Goal: Transaction & Acquisition: Purchase product/service

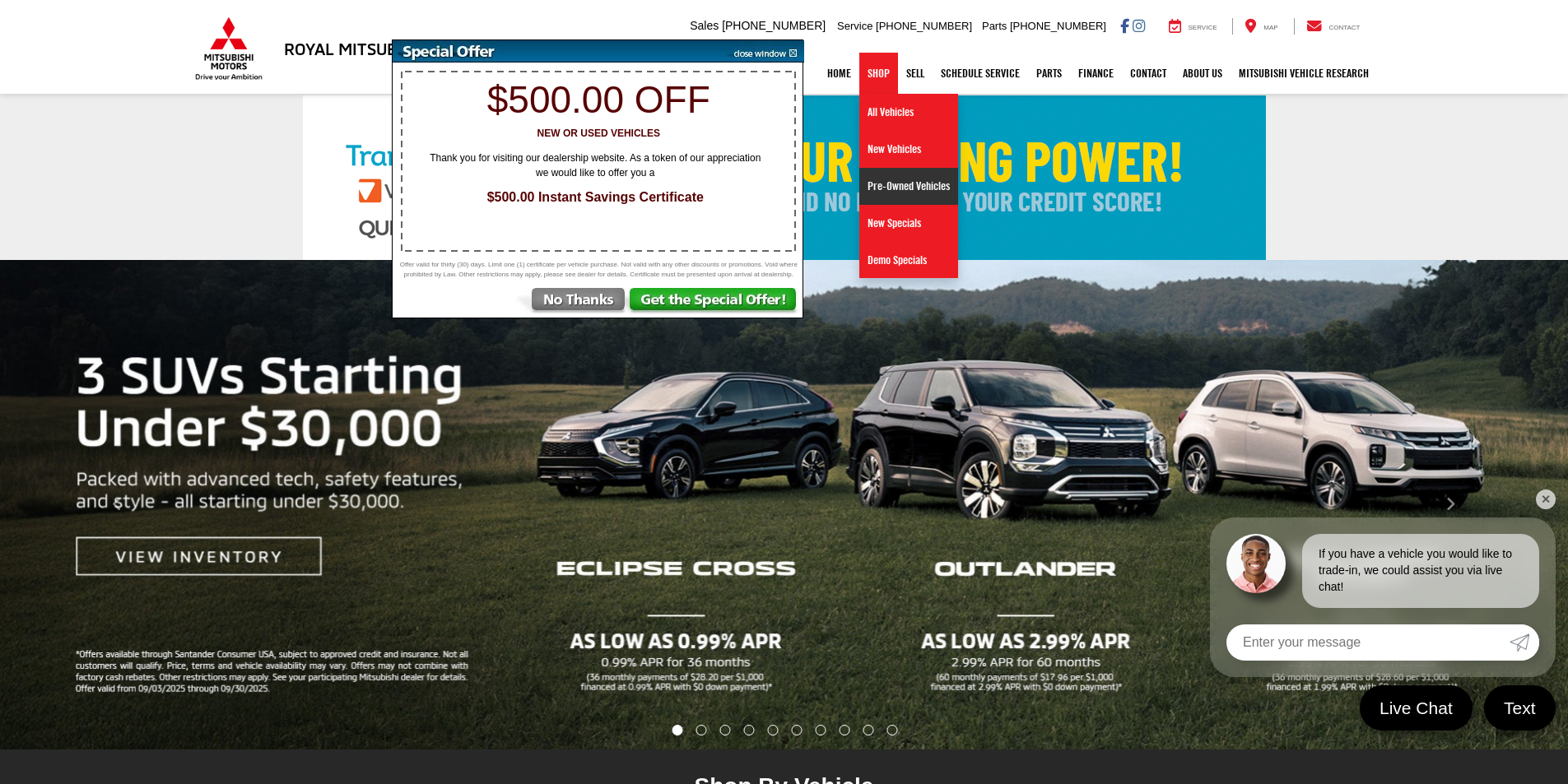
click at [868, 184] on link "Pre-Owned Vehicles" at bounding box center [909, 186] width 99 height 37
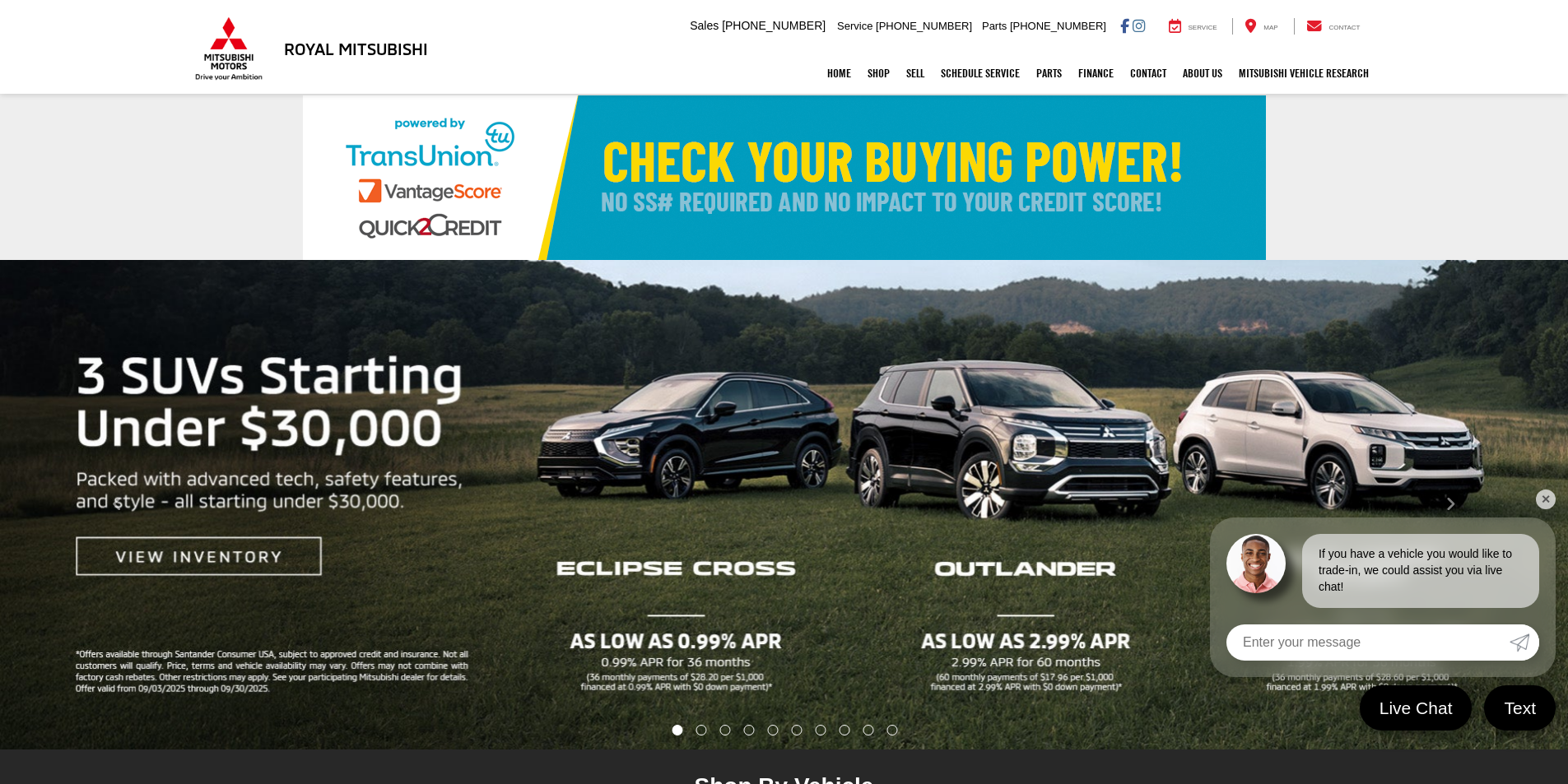
click at [1547, 498] on link "✕" at bounding box center [1546, 499] width 20 height 20
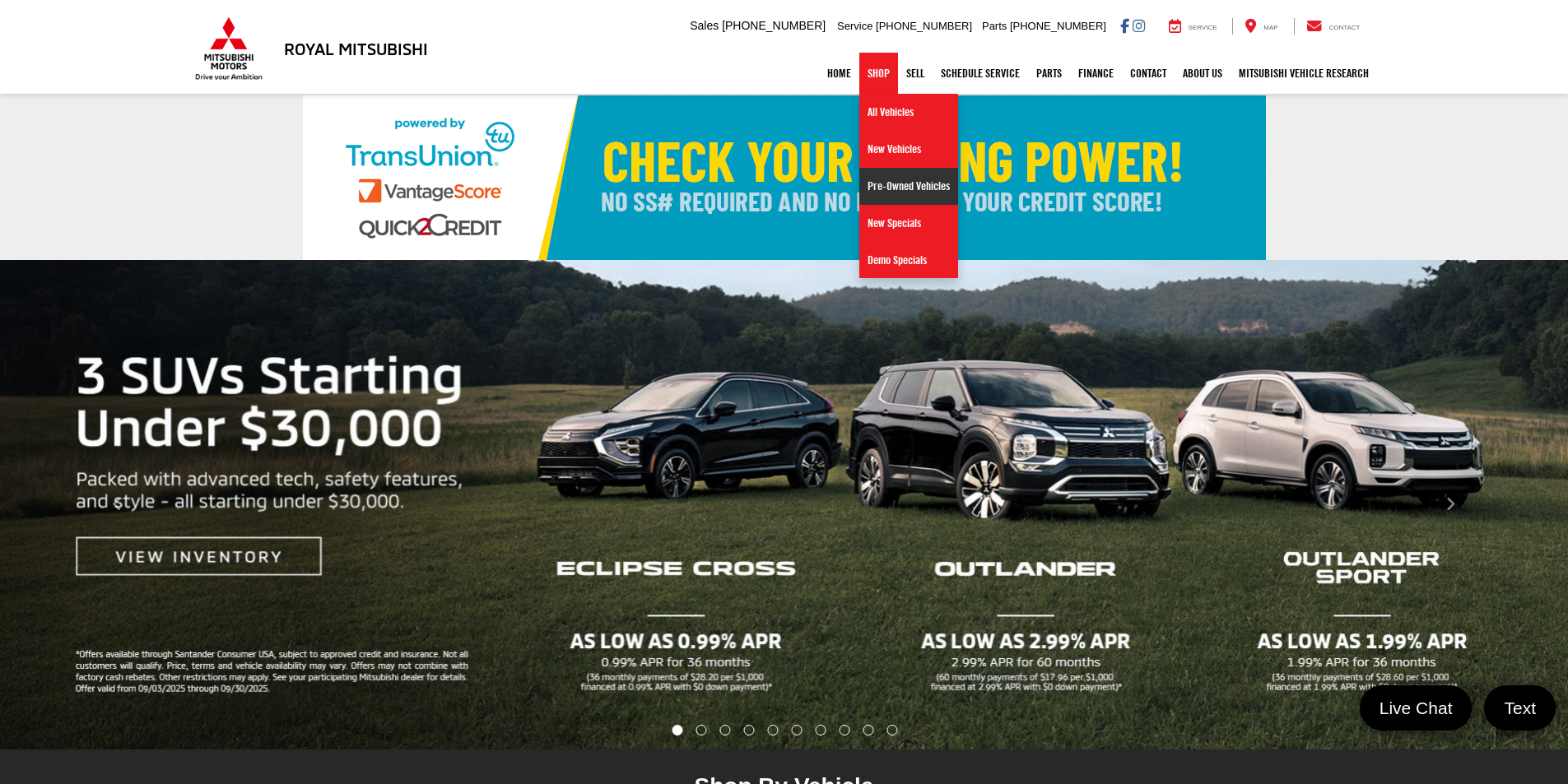
click at [877, 192] on link "Pre-Owned Vehicles" at bounding box center [909, 186] width 99 height 37
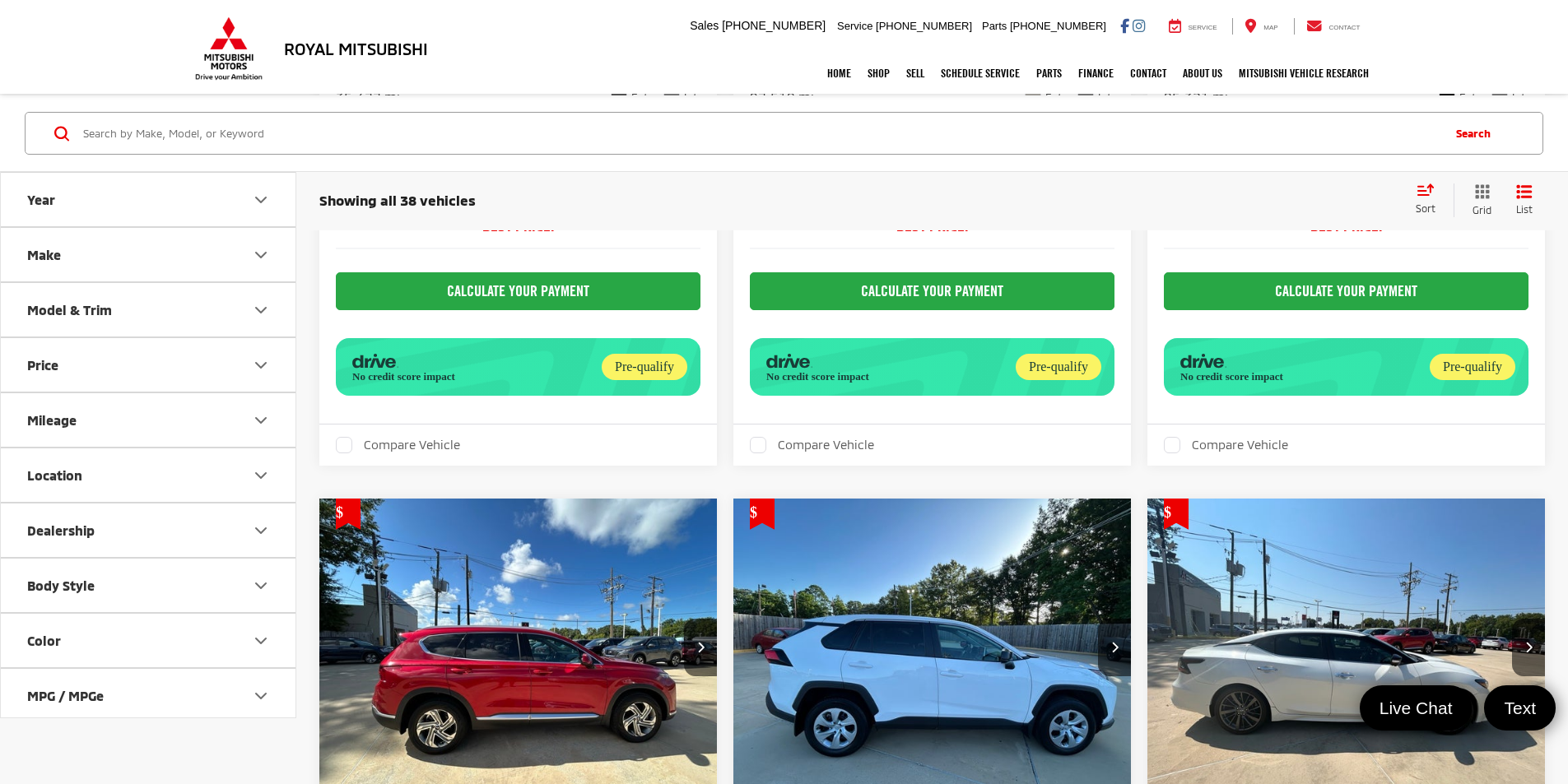
scroll to position [4690, 0]
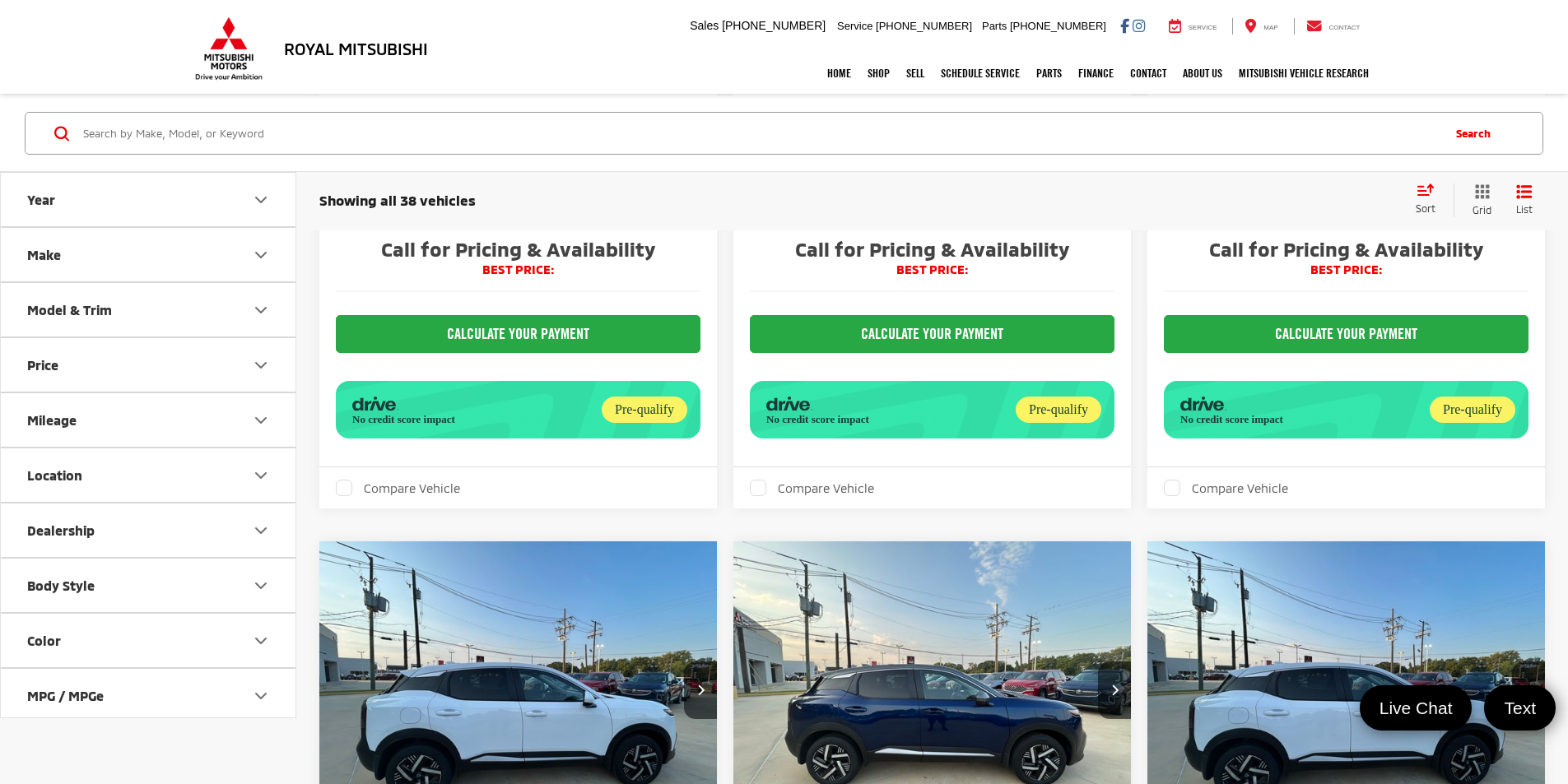
scroll to position [2304, 0]
